Goal: Information Seeking & Learning: Learn about a topic

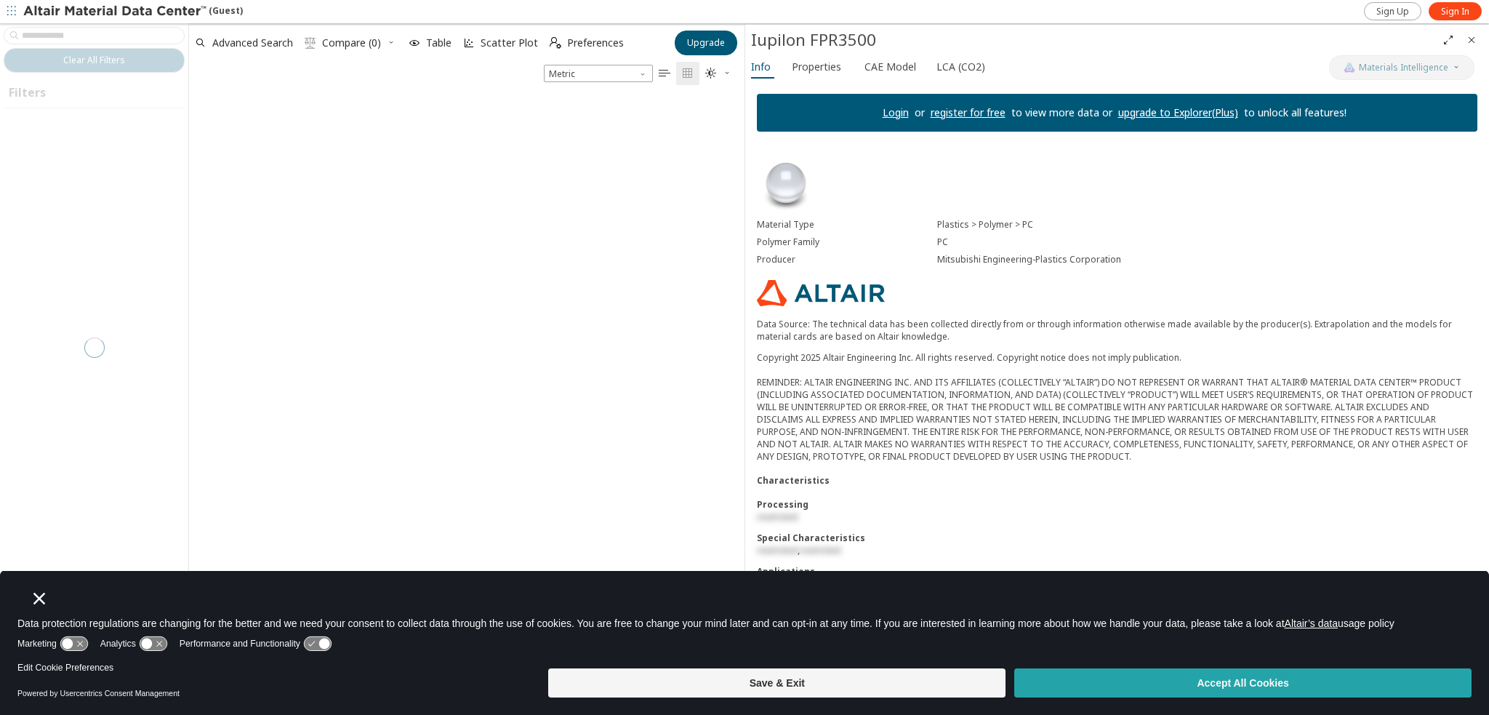
click at [1088, 684] on button "Accept All Cookies" at bounding box center [1242, 682] width 457 height 29
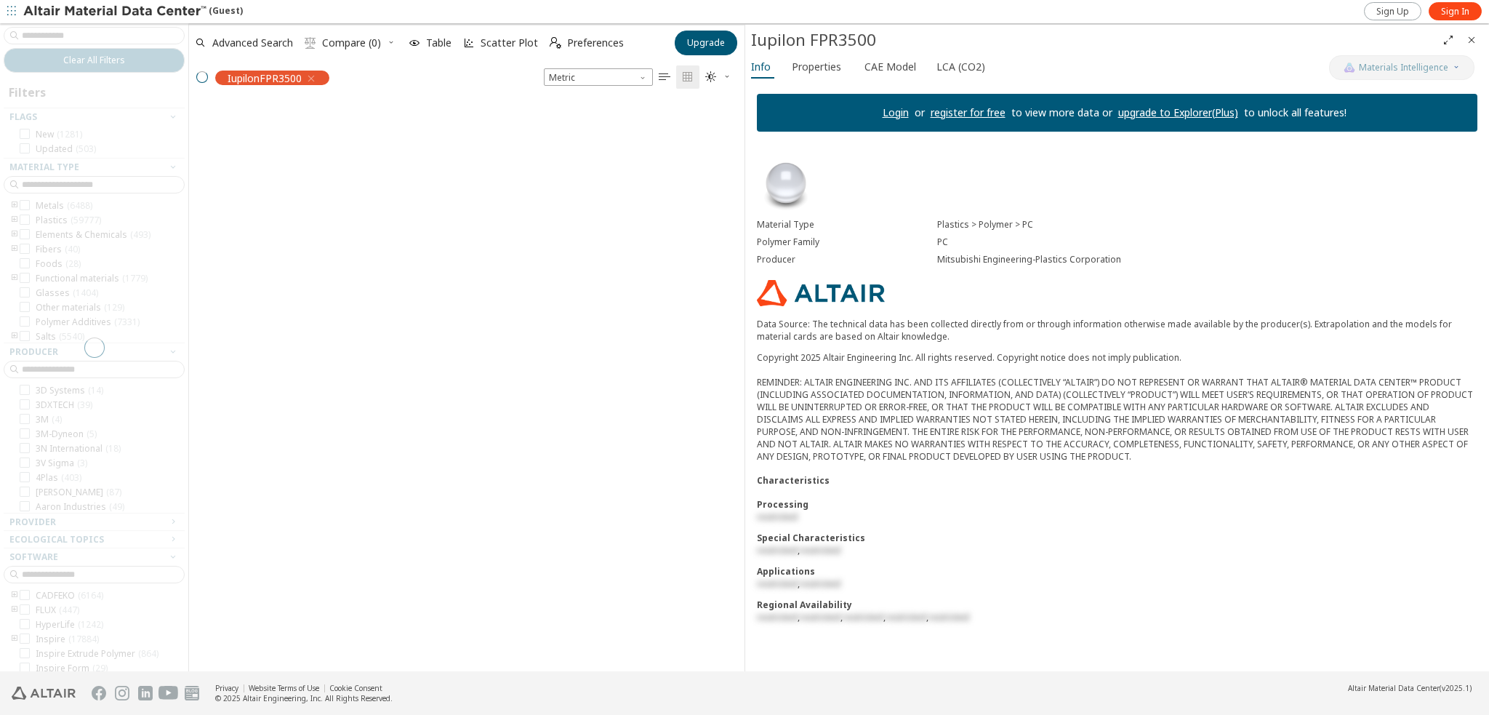
scroll to position [569, 544]
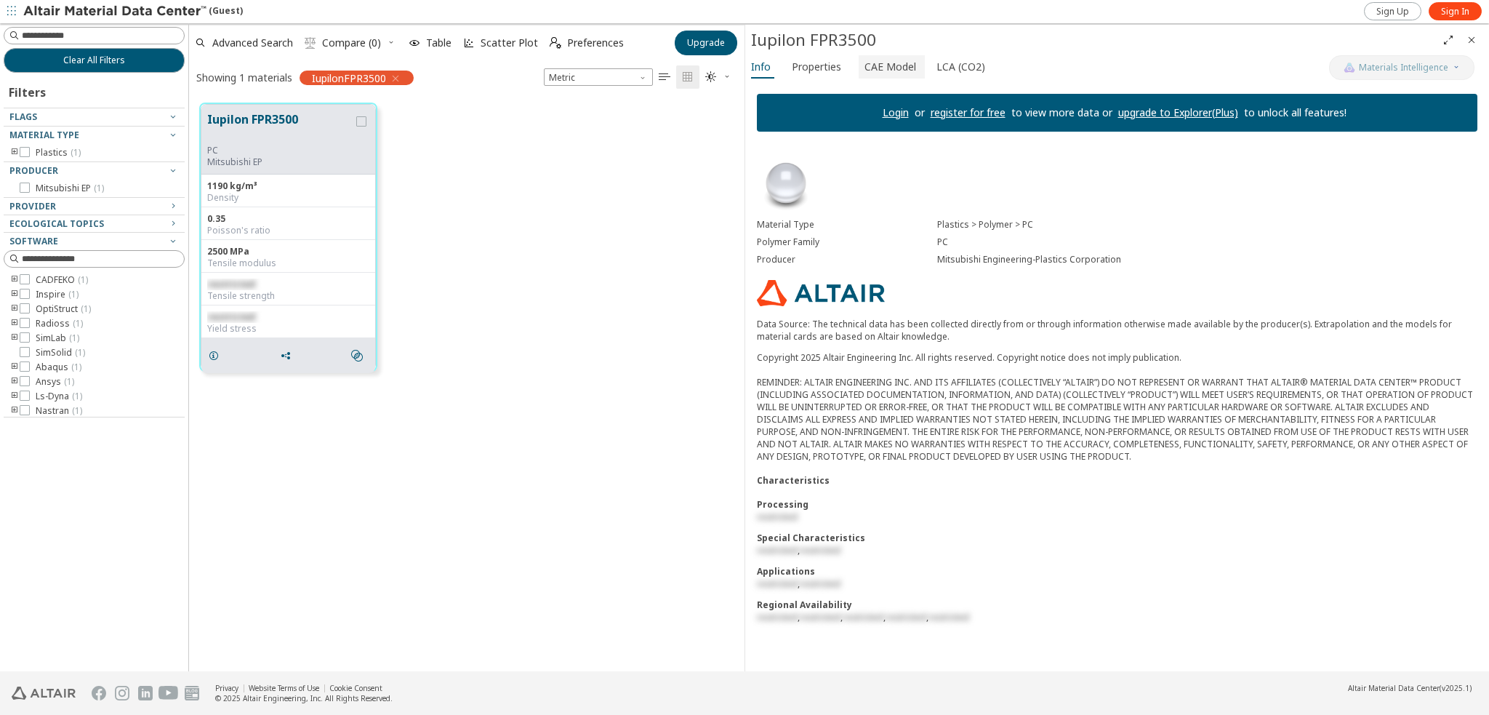
click at [878, 69] on span "CAE Model" at bounding box center [890, 66] width 52 height 23
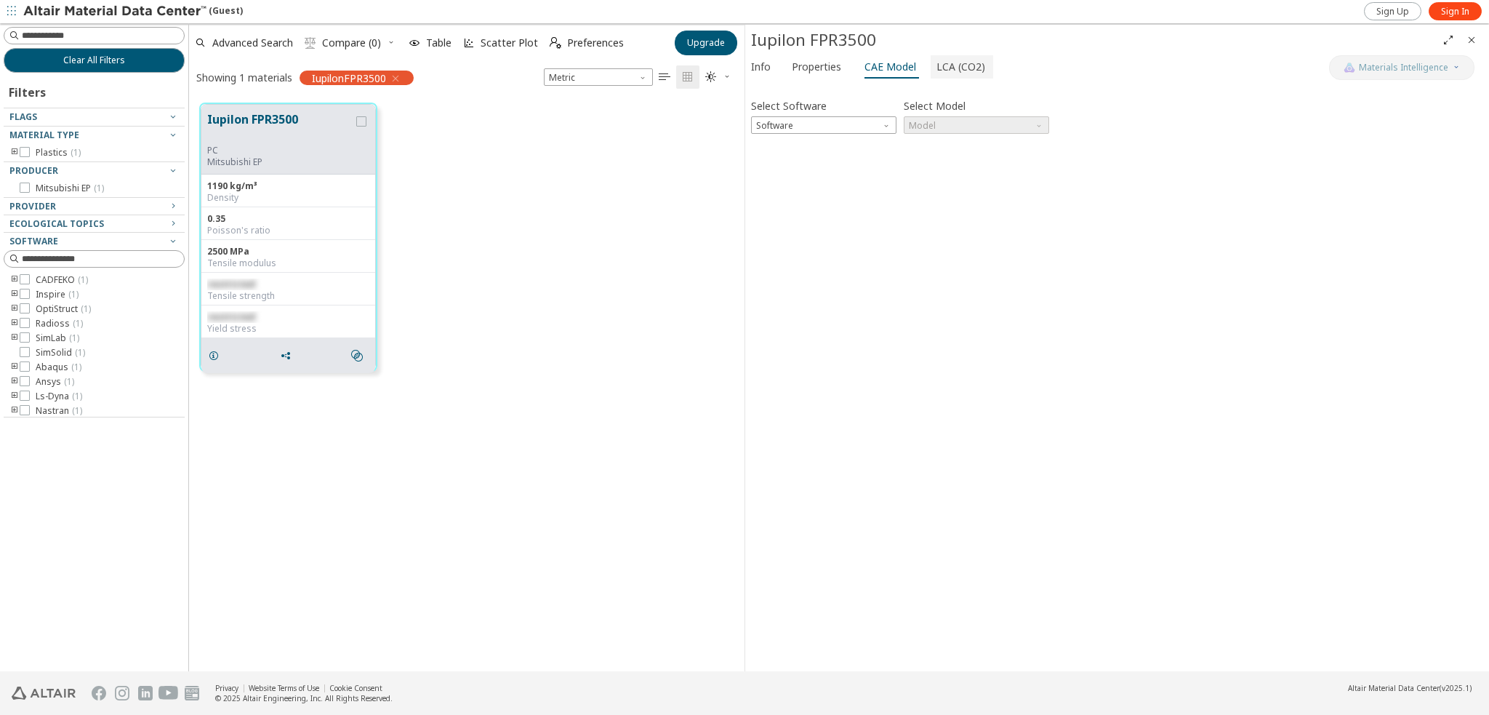
click at [957, 70] on span "LCA (CO2)" at bounding box center [960, 66] width 49 height 23
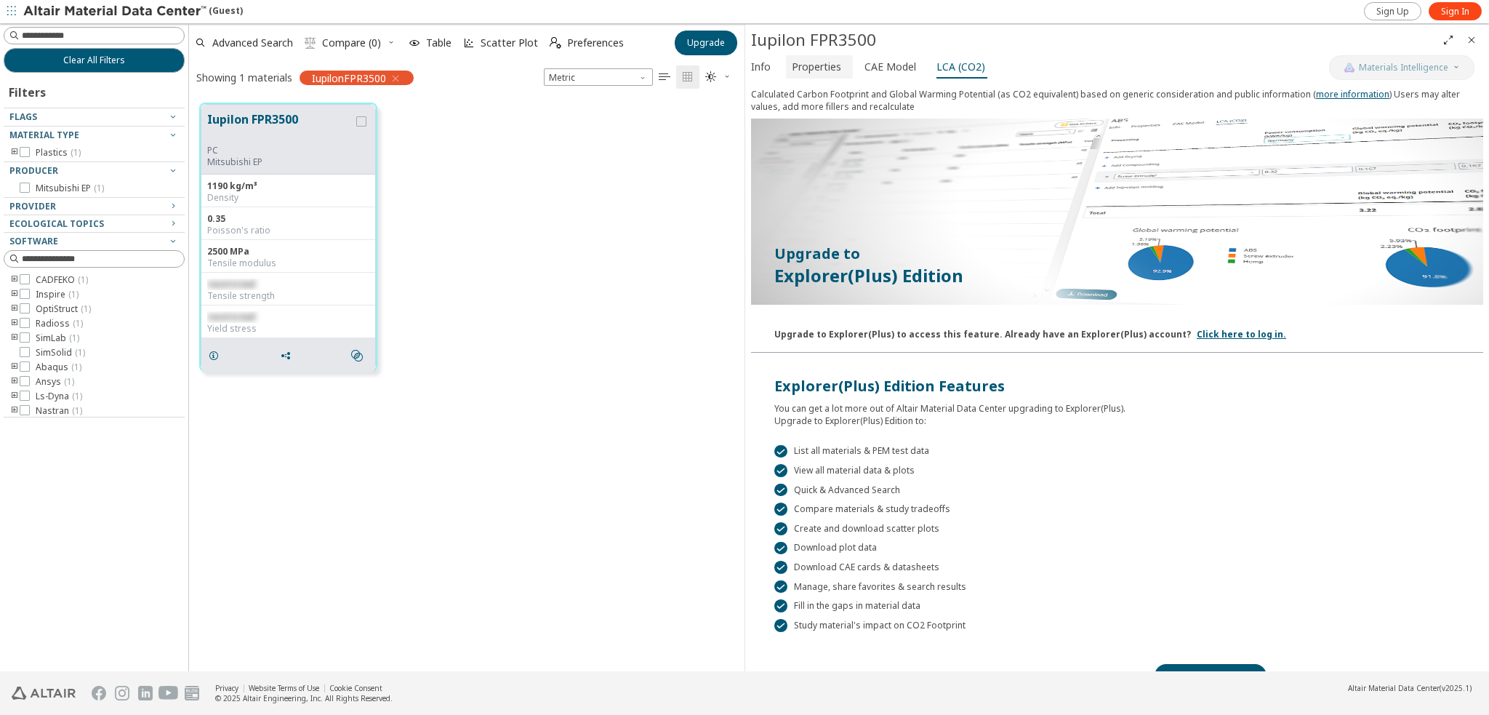
click at [816, 65] on span "Properties" at bounding box center [816, 66] width 49 height 23
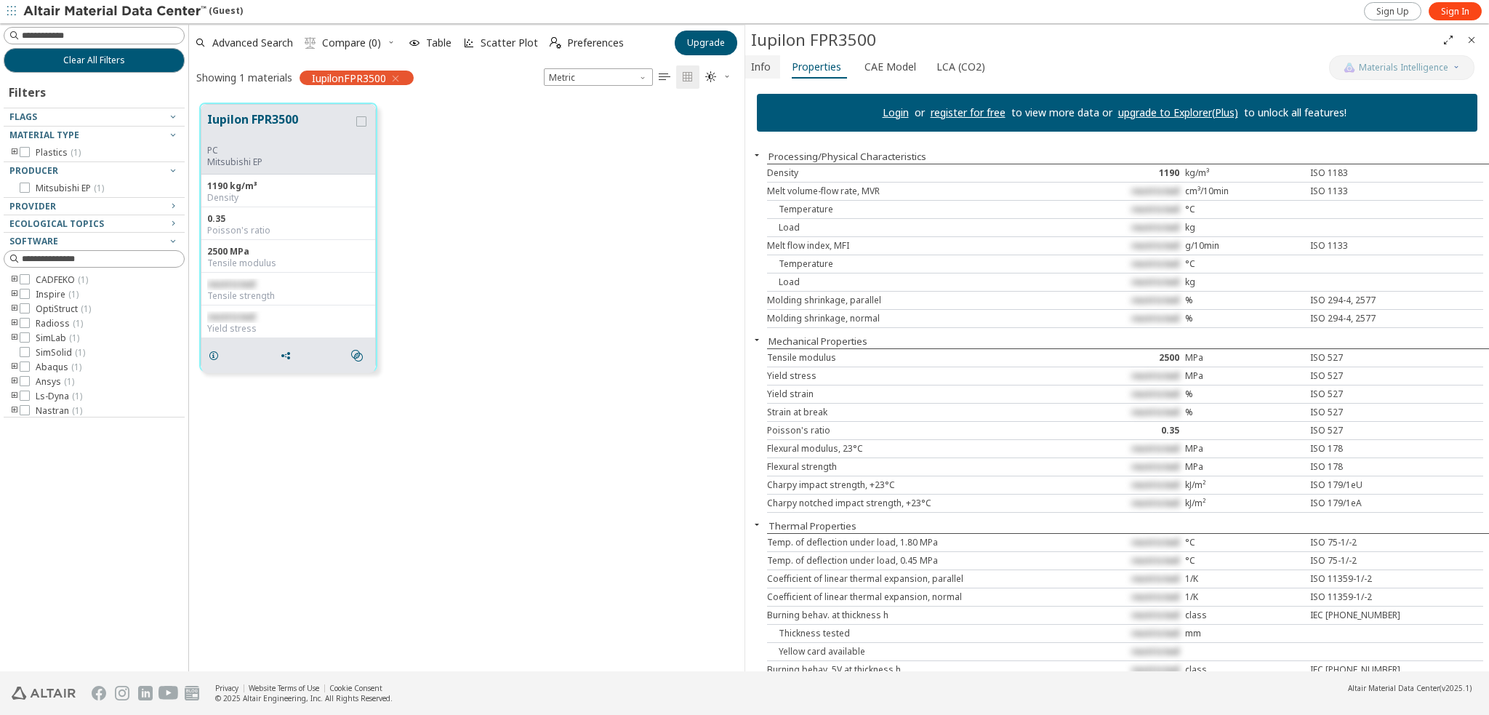
click at [775, 63] on button "Info" at bounding box center [762, 66] width 35 height 23
